Goal: Information Seeking & Learning: Understand process/instructions

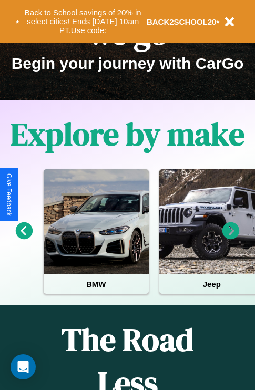
scroll to position [162, 0]
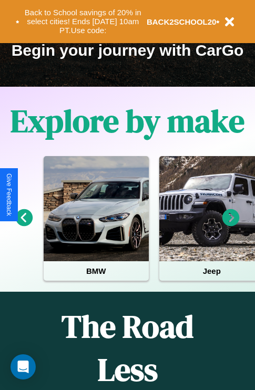
click at [231, 225] on icon at bounding box center [230, 217] width 17 height 17
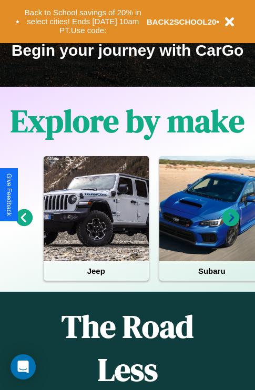
click at [231, 225] on icon at bounding box center [230, 217] width 17 height 17
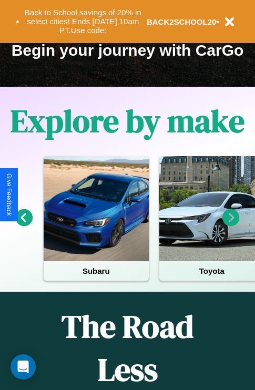
click at [231, 225] on icon at bounding box center [230, 217] width 17 height 17
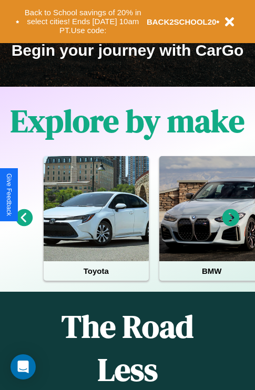
click at [231, 225] on icon at bounding box center [230, 217] width 17 height 17
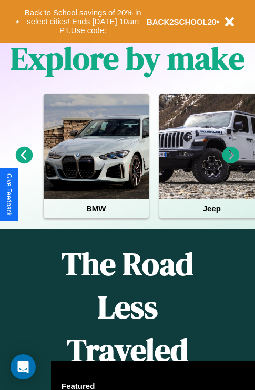
scroll to position [1273, 0]
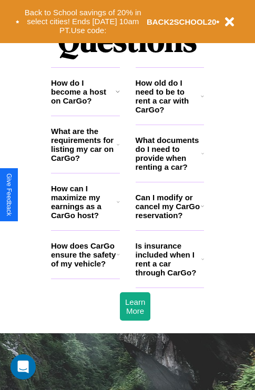
click at [169, 170] on h3 "What documents do I need to provide when renting a car?" at bounding box center [168, 153] width 66 height 36
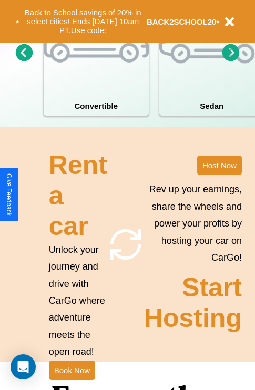
scroll to position [818, 0]
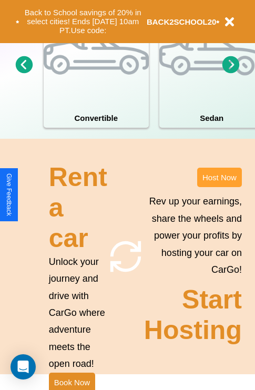
click at [219, 187] on button "Host Now" at bounding box center [219, 177] width 45 height 19
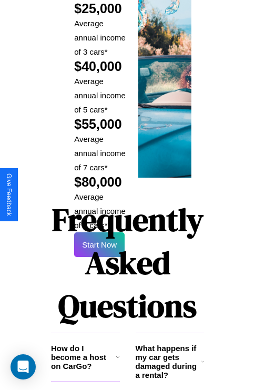
scroll to position [1546, 0]
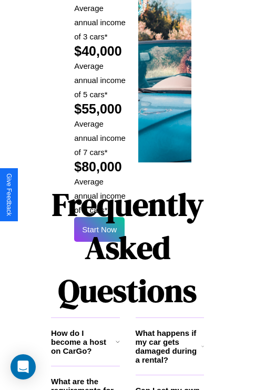
click at [99, 194] on h1 "Frequently Asked Questions" at bounding box center [127, 248] width 153 height 140
